Goal: Navigation & Orientation: Find specific page/section

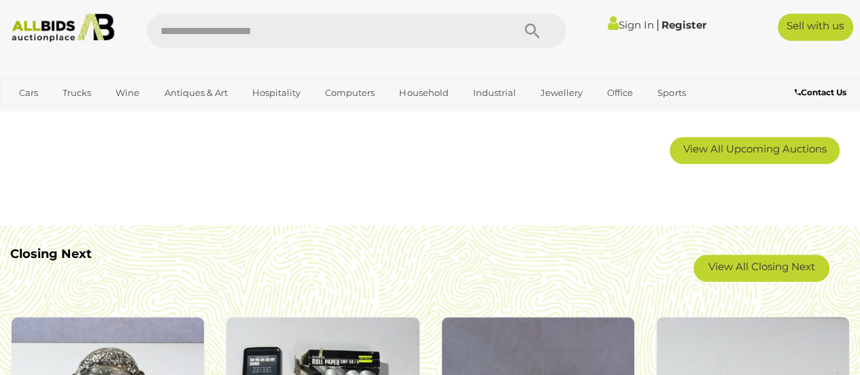
scroll to position [964, 0]
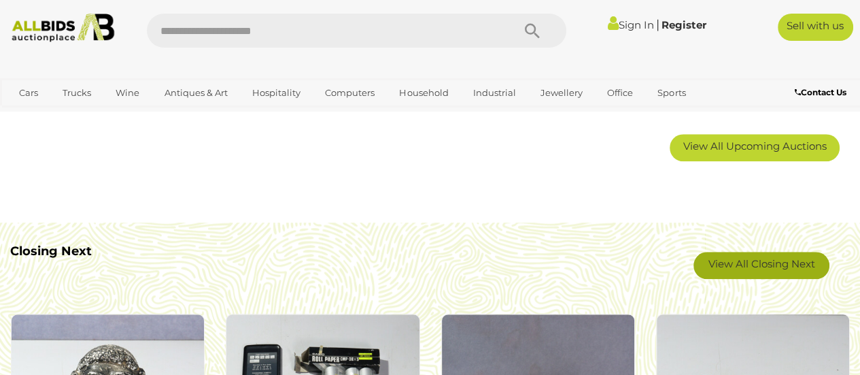
click at [781, 273] on link "View All Closing Next" at bounding box center [762, 265] width 136 height 27
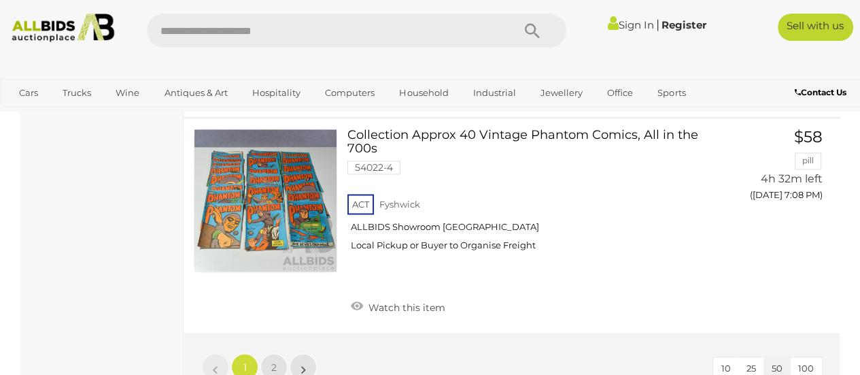
scroll to position [10504, 0]
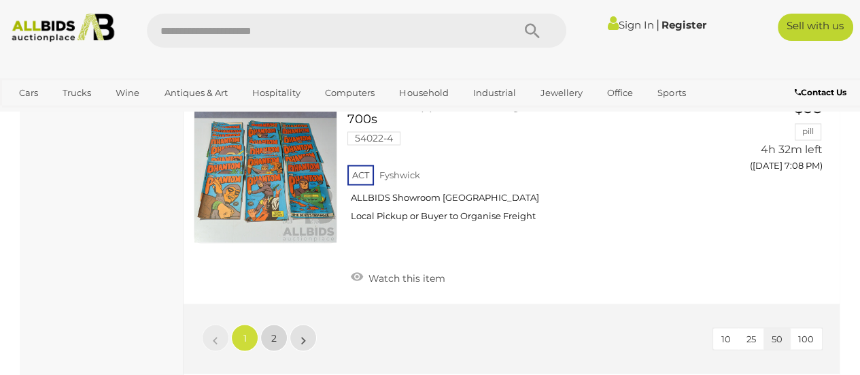
click at [279, 324] on link "2" at bounding box center [273, 337] width 27 height 27
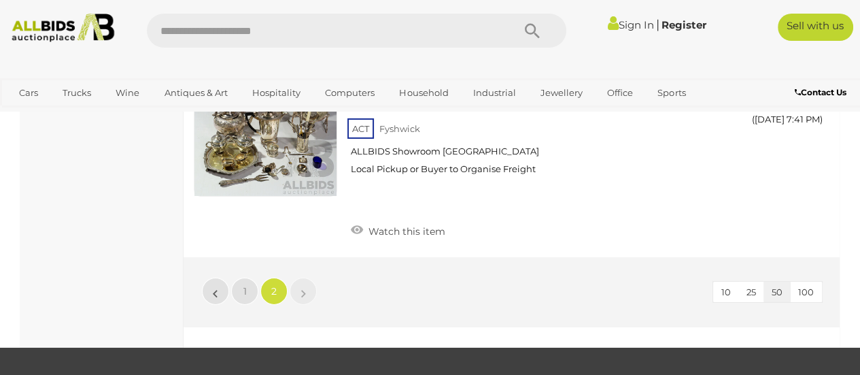
scroll to position [8039, 0]
